Goal: Task Accomplishment & Management: Use online tool/utility

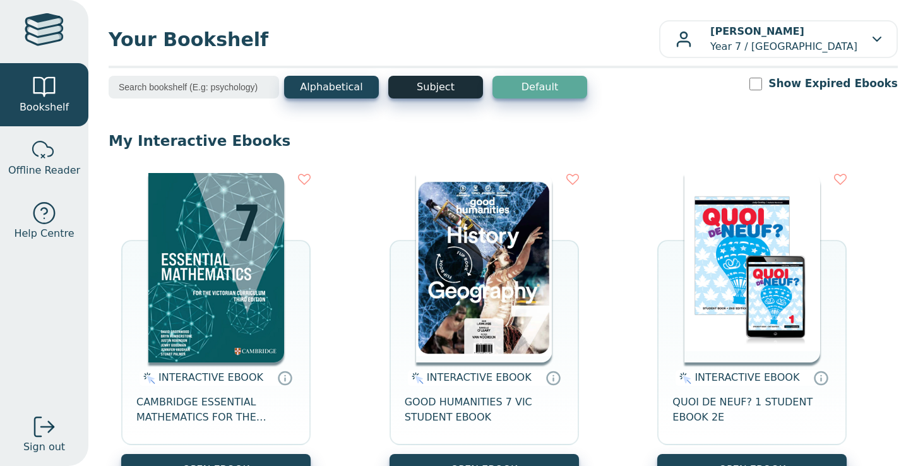
click at [456, 80] on button "Subject" at bounding box center [435, 87] width 95 height 23
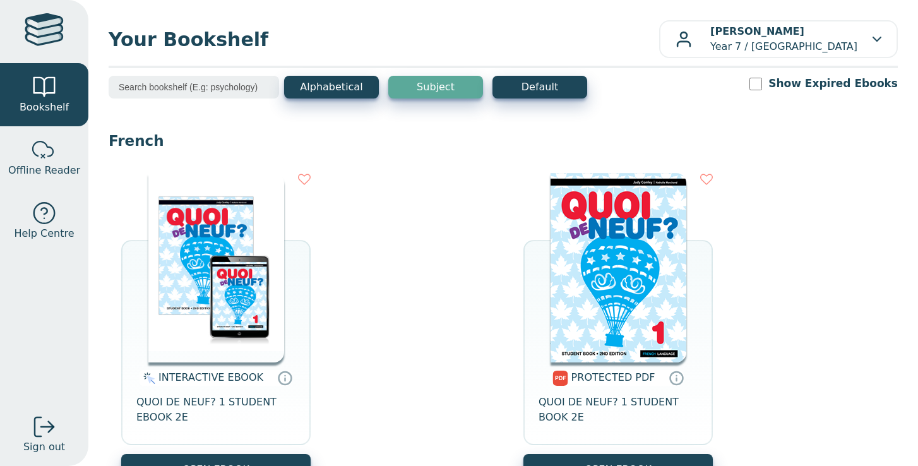
click at [228, 84] on input "search" at bounding box center [194, 87] width 170 height 23
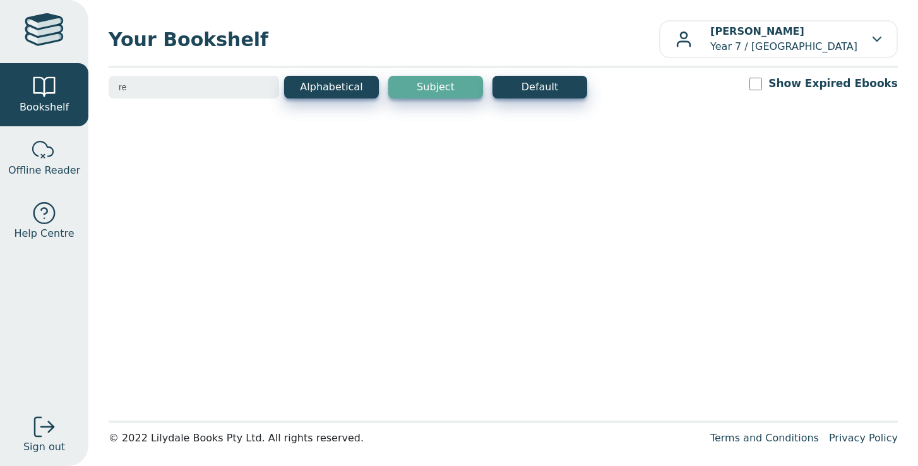
type input "re"
click at [430, 83] on button "Subject" at bounding box center [435, 87] width 95 height 23
click at [336, 83] on button "Alphabetical" at bounding box center [331, 87] width 95 height 23
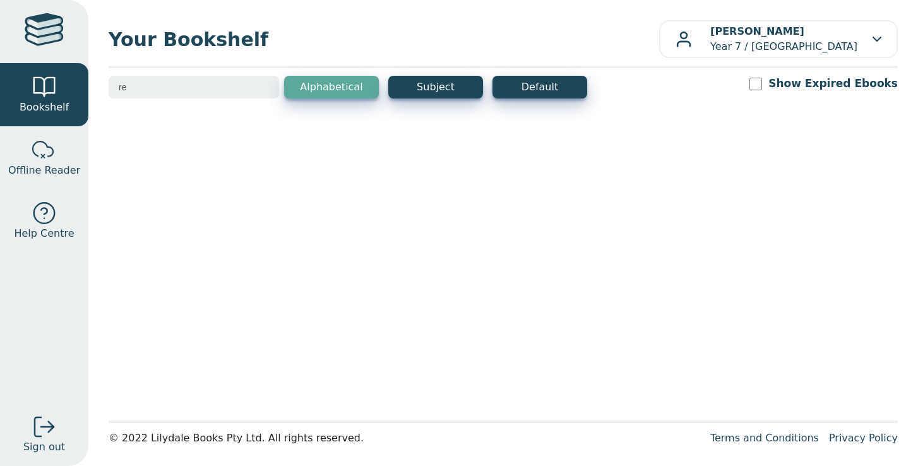
click at [355, 76] on button "Alphabetical" at bounding box center [331, 87] width 95 height 23
click at [427, 76] on button "Subject" at bounding box center [435, 87] width 95 height 23
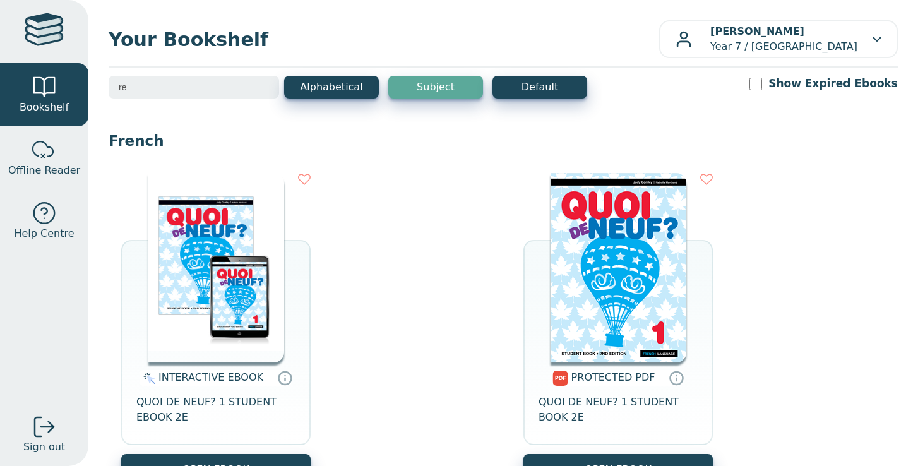
click at [264, 86] on input "re" at bounding box center [194, 87] width 170 height 23
click at [345, 82] on button "Alphabetical" at bounding box center [331, 87] width 95 height 23
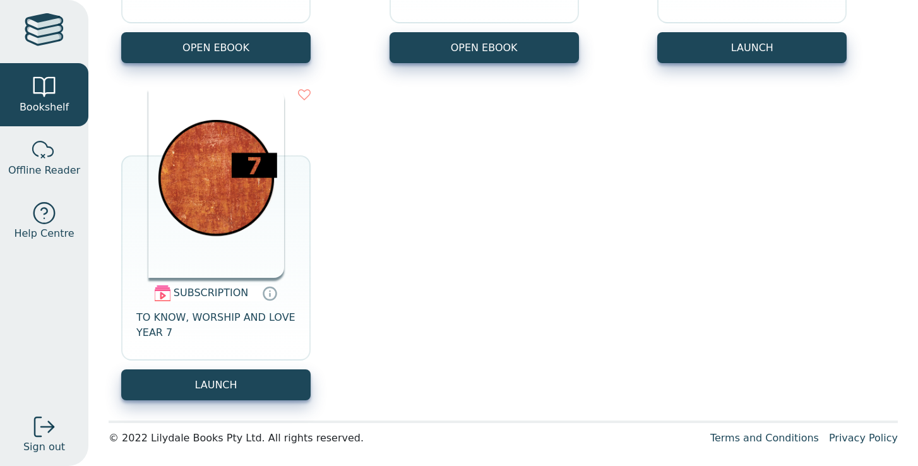
scroll to position [1069, 0]
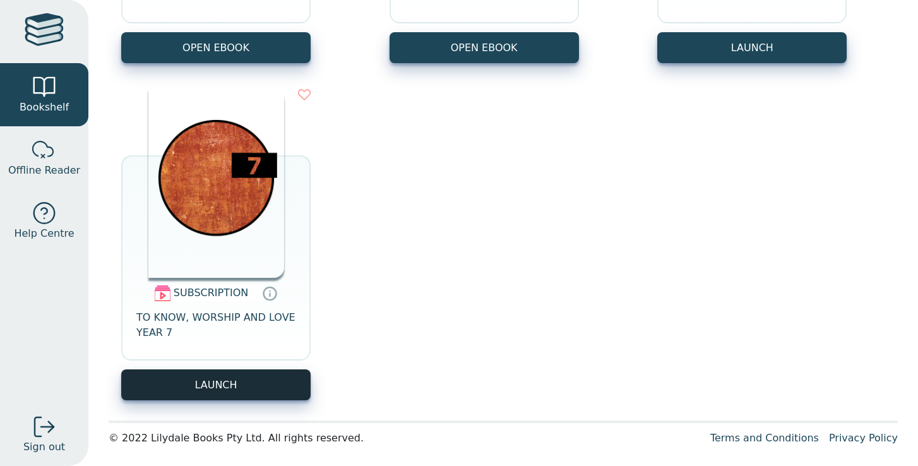
click at [245, 376] on button "LAUNCH" at bounding box center [215, 384] width 189 height 31
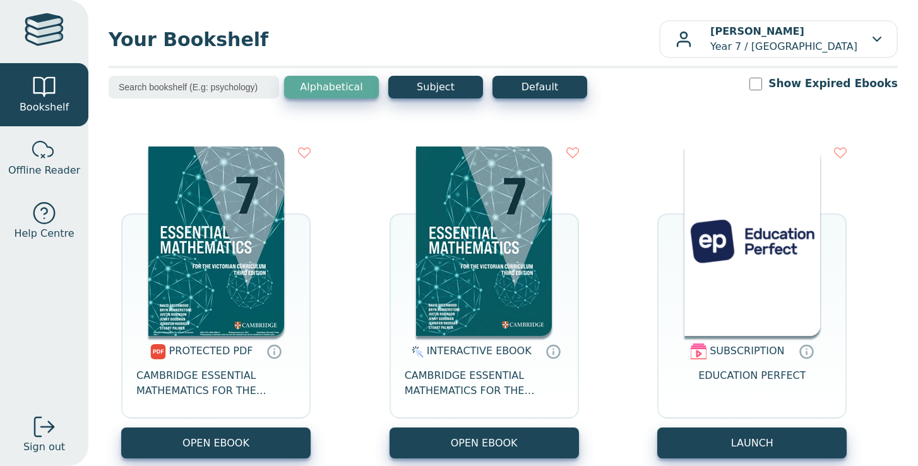
scroll to position [0, 0]
click at [326, 88] on button "Alphabetical" at bounding box center [331, 87] width 95 height 23
click at [444, 95] on button "Subject" at bounding box center [435, 87] width 95 height 23
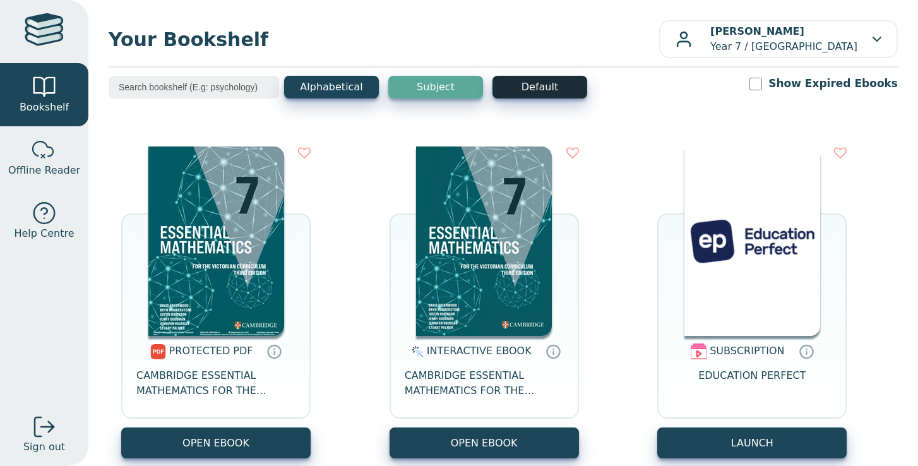
click at [529, 89] on button "Default" at bounding box center [539, 87] width 95 height 23
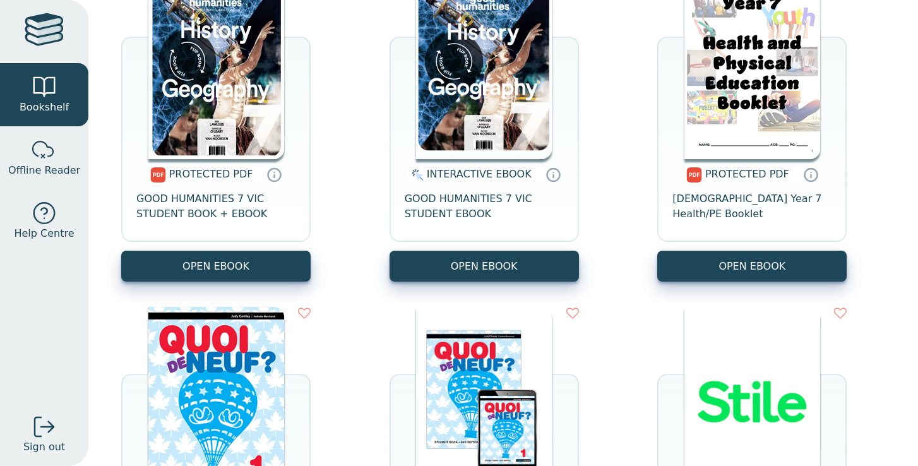
scroll to position [406, 0]
